Goal: Information Seeking & Learning: Learn about a topic

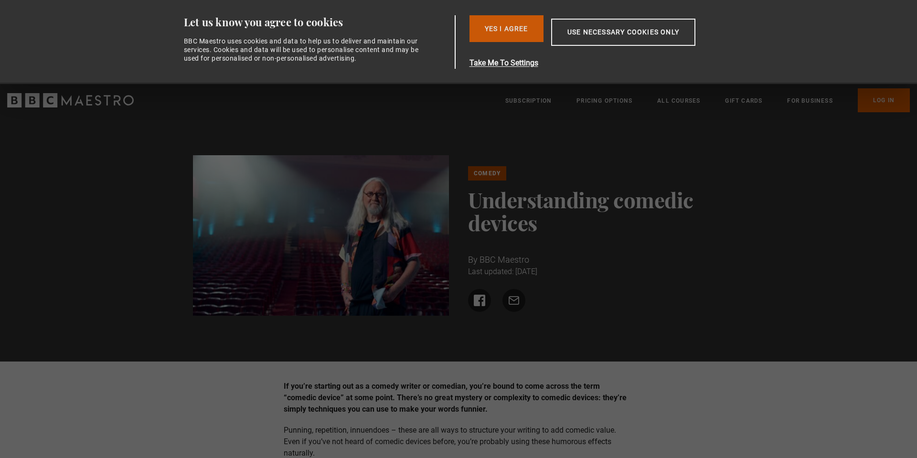
click at [511, 37] on button "Yes I Agree" at bounding box center [506, 28] width 74 height 27
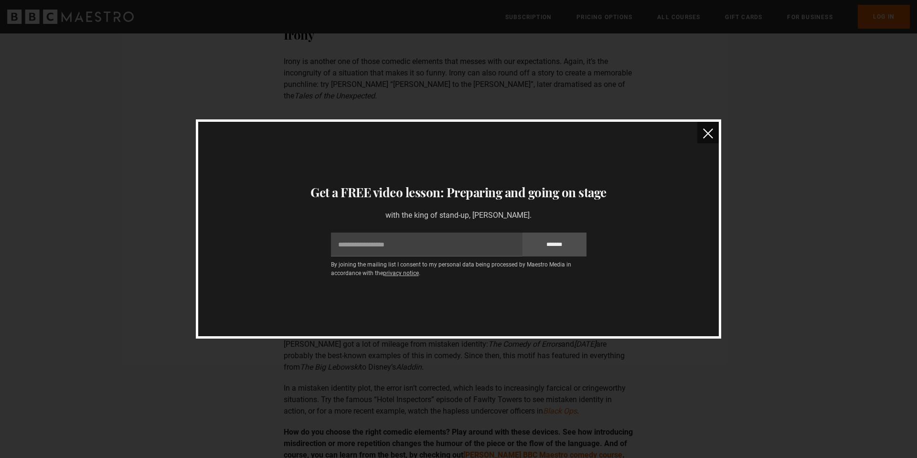
scroll to position [1596, 0]
click at [707, 128] on button "close" at bounding box center [707, 132] width 21 height 21
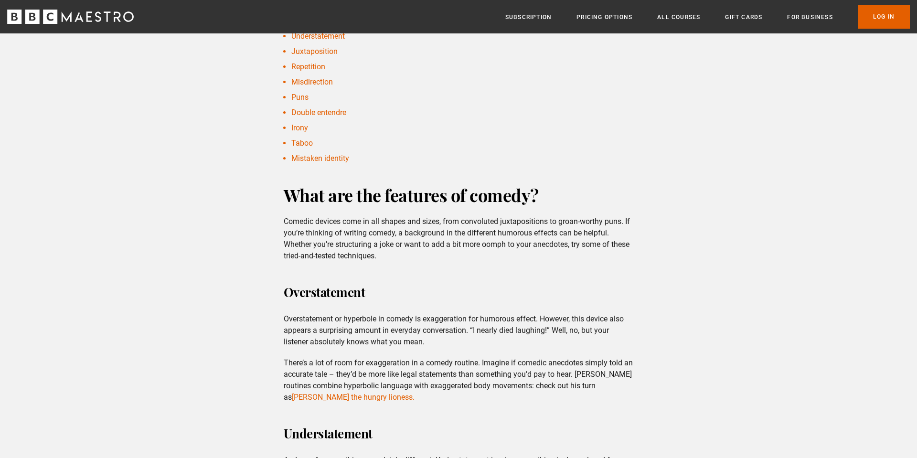
scroll to position [416, 0]
